Goal: Task Accomplishment & Management: Manage account settings

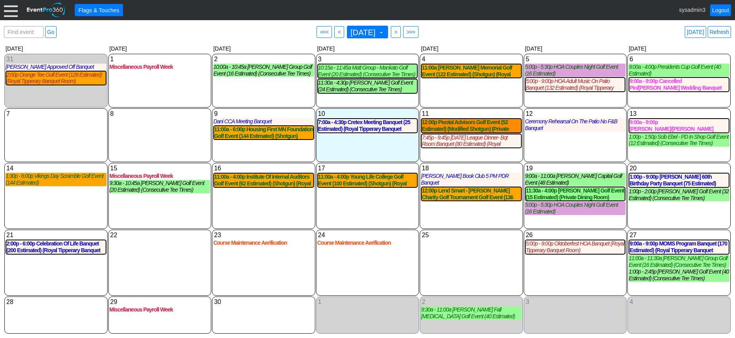
click at [7, 9] on div at bounding box center [11, 10] width 14 height 14
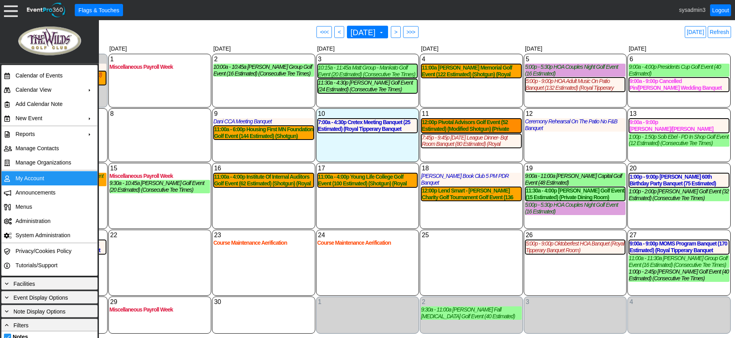
click at [37, 180] on td "My Account" at bounding box center [47, 178] width 71 height 14
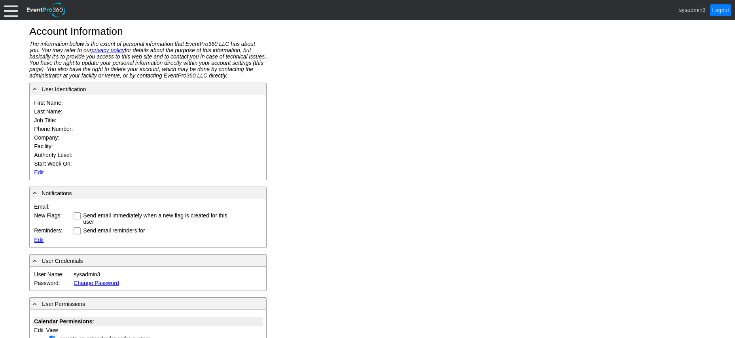
type input "System"
type input "Administrator"
type input "System Administrator"
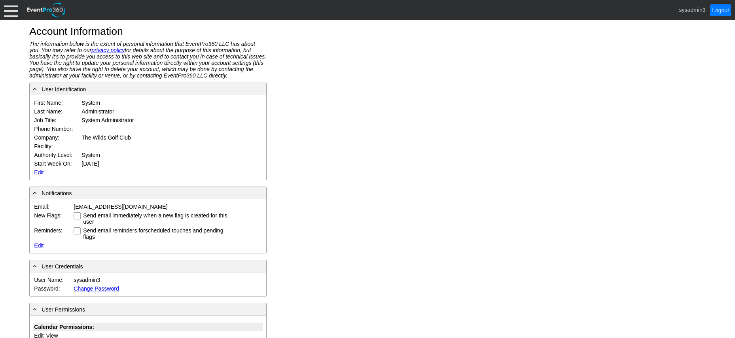
click at [36, 171] on link "Edit" at bounding box center [38, 172] width 9 height 6
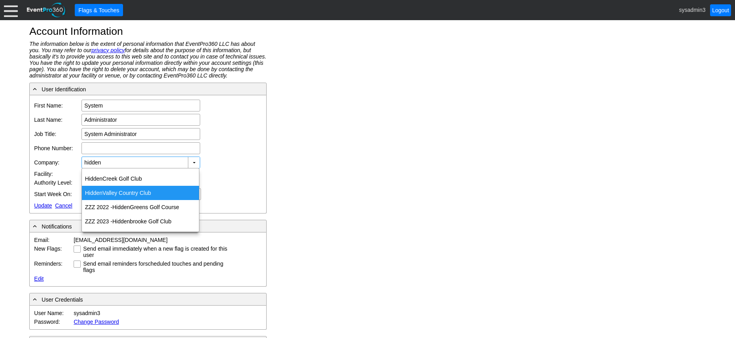
click at [125, 194] on div "Hidden Valley Country Club" at bounding box center [140, 193] width 117 height 14
type input "Hidden Valley Country Club"
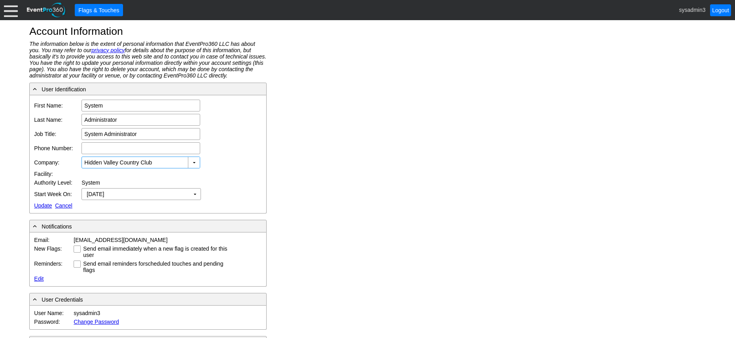
click at [40, 205] on link "Update" at bounding box center [43, 206] width 18 height 6
click at [9, 9] on div at bounding box center [11, 10] width 14 height 14
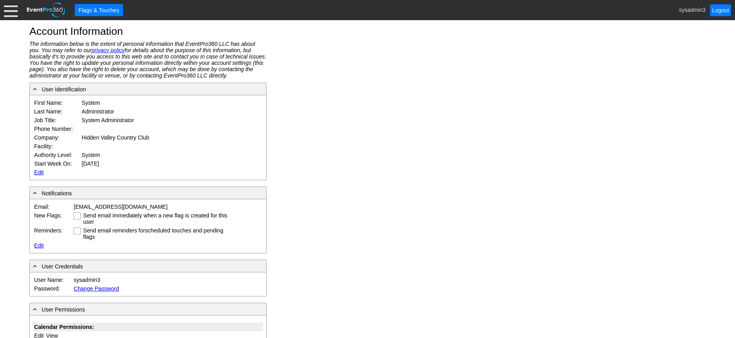
click at [9, 11] on div at bounding box center [11, 10] width 14 height 14
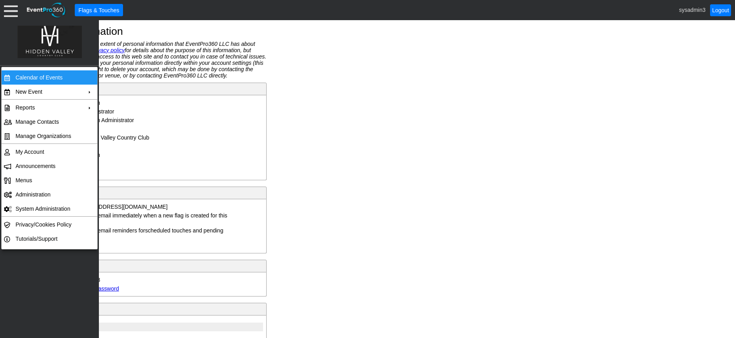
click at [37, 77] on td "Calendar of Events" at bounding box center [47, 77] width 71 height 14
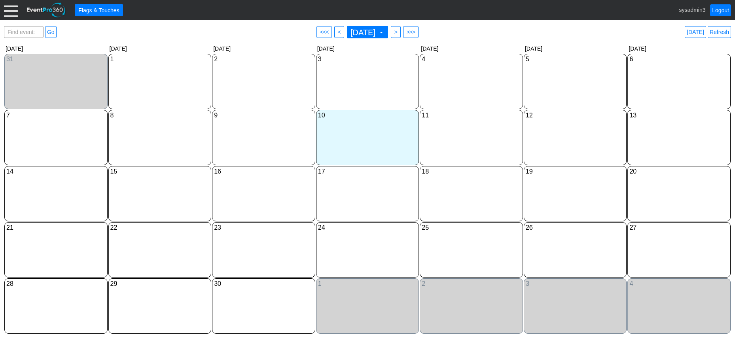
click at [11, 13] on div at bounding box center [11, 10] width 14 height 14
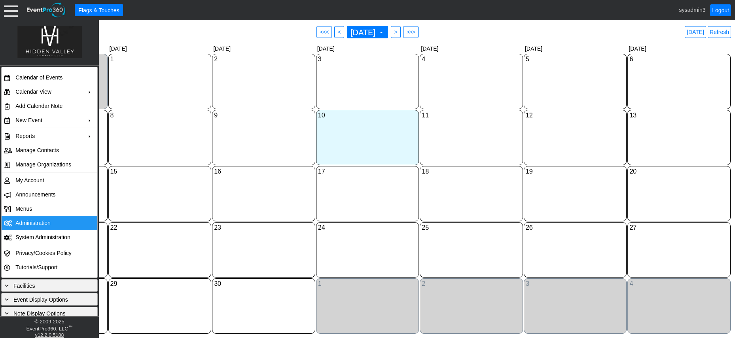
click at [35, 224] on td "Administration" at bounding box center [47, 223] width 71 height 14
click at [726, 30] on link "Refresh" at bounding box center [719, 32] width 23 height 12
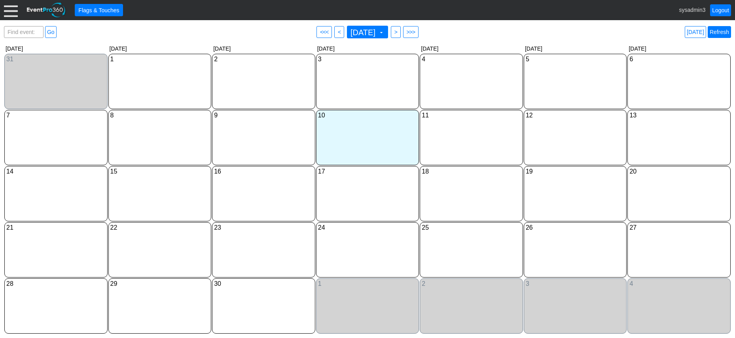
click at [722, 31] on link "Refresh" at bounding box center [719, 32] width 23 height 12
click at [13, 7] on div at bounding box center [11, 10] width 14 height 14
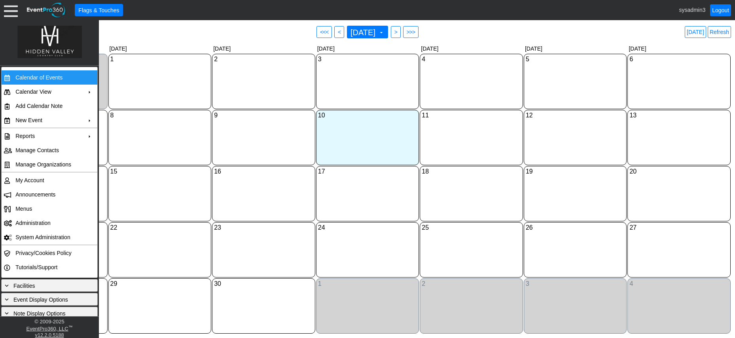
click at [47, 76] on td "Calendar of Events" at bounding box center [47, 77] width 71 height 14
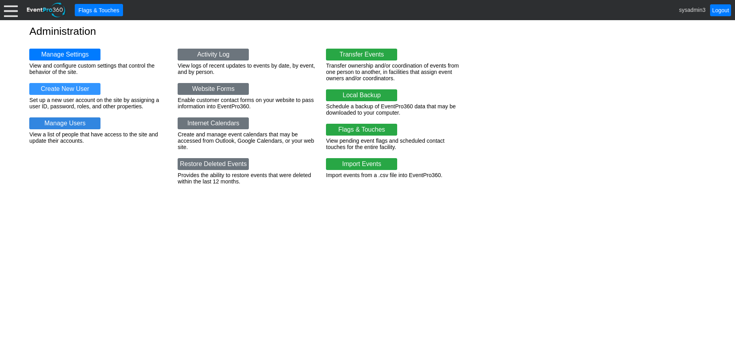
click at [47, 123] on link "Manage Users" at bounding box center [64, 124] width 71 height 12
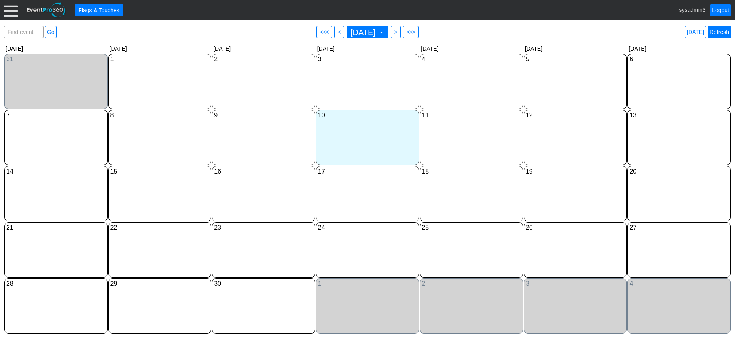
click at [722, 34] on link "Refresh" at bounding box center [719, 32] width 23 height 12
click at [8, 13] on div at bounding box center [11, 10] width 14 height 14
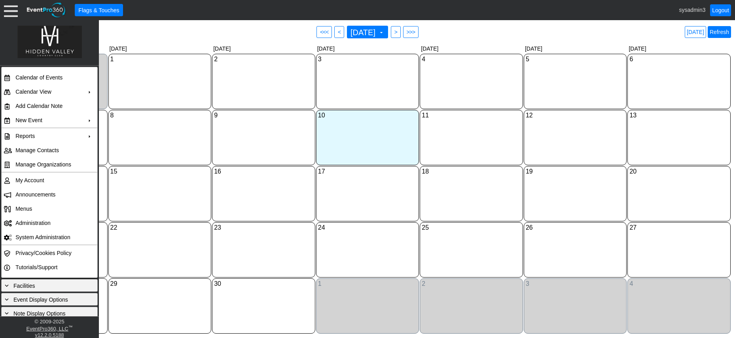
click at [715, 30] on link "Refresh" at bounding box center [719, 32] width 23 height 12
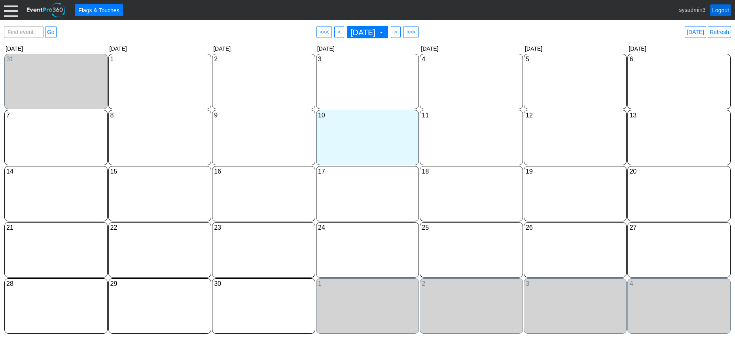
click at [724, 8] on link "Logout" at bounding box center [720, 10] width 21 height 12
